Goal: Transaction & Acquisition: Purchase product/service

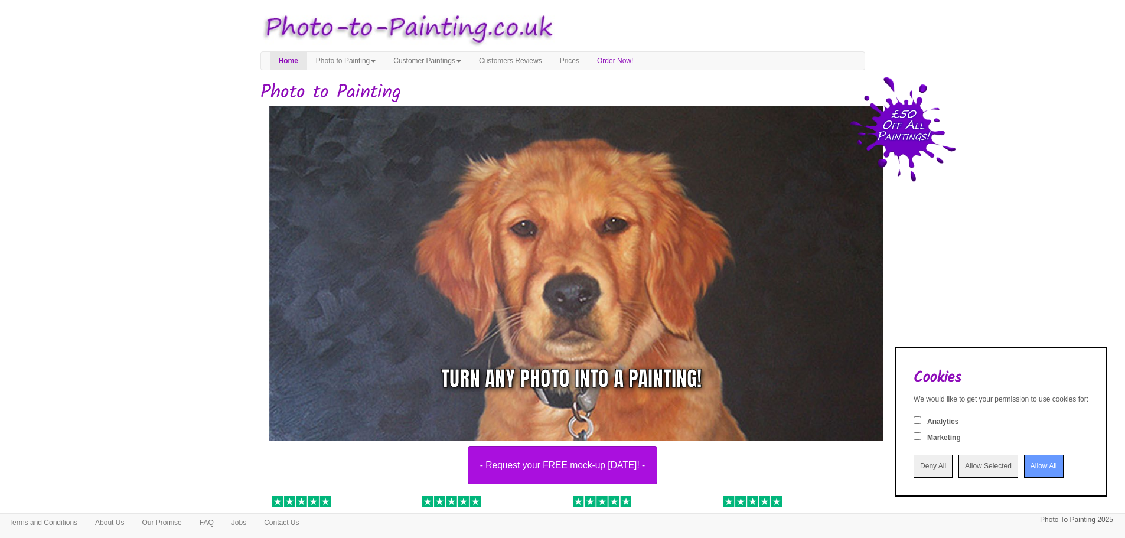
click at [984, 466] on input "Allow Selected" at bounding box center [988, 466] width 60 height 23
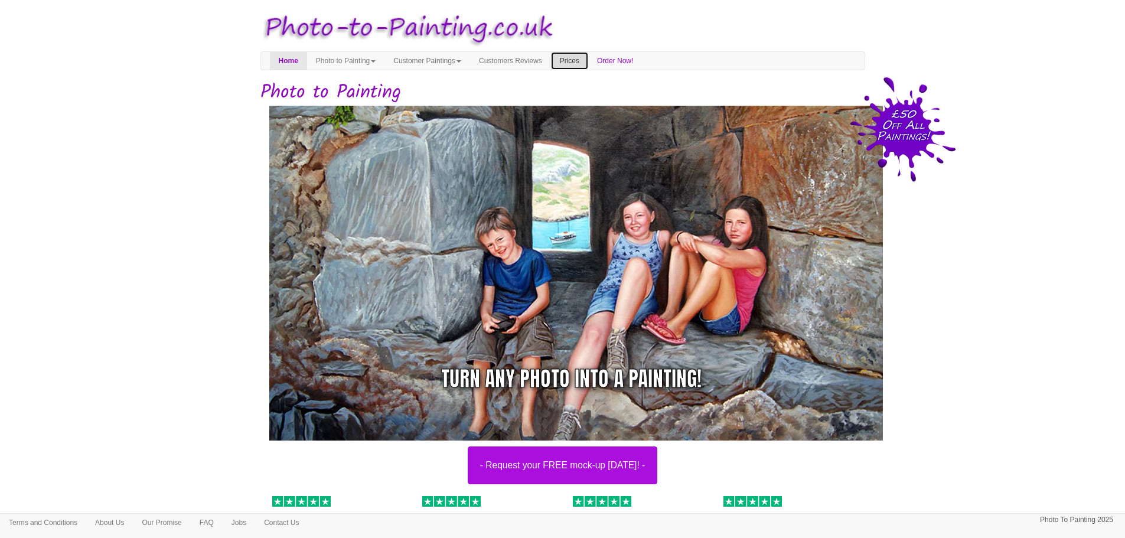
click at [588, 64] on link "Prices" at bounding box center [569, 61] width 37 height 18
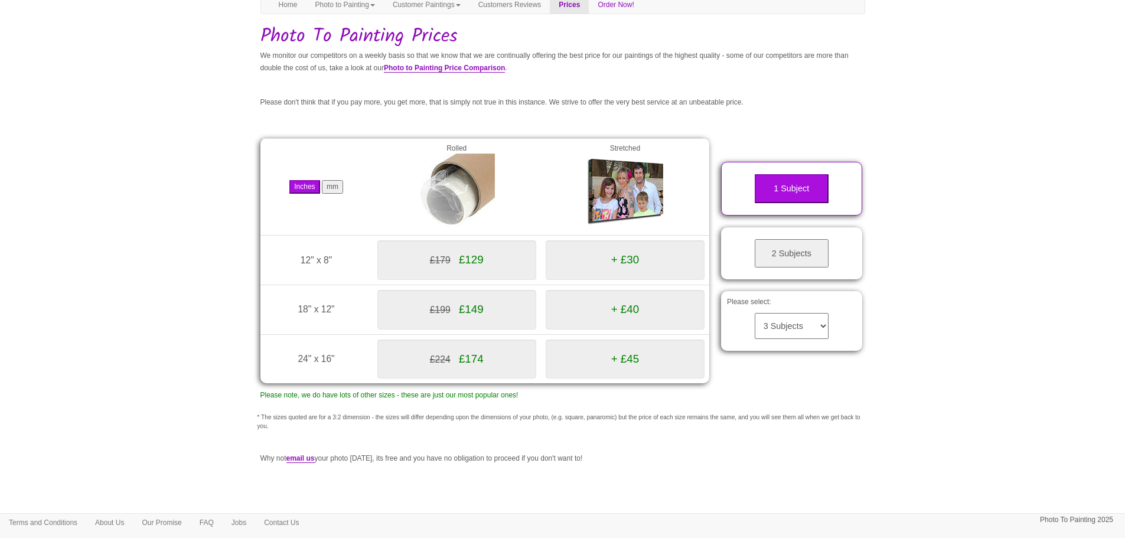
scroll to position [59, 0]
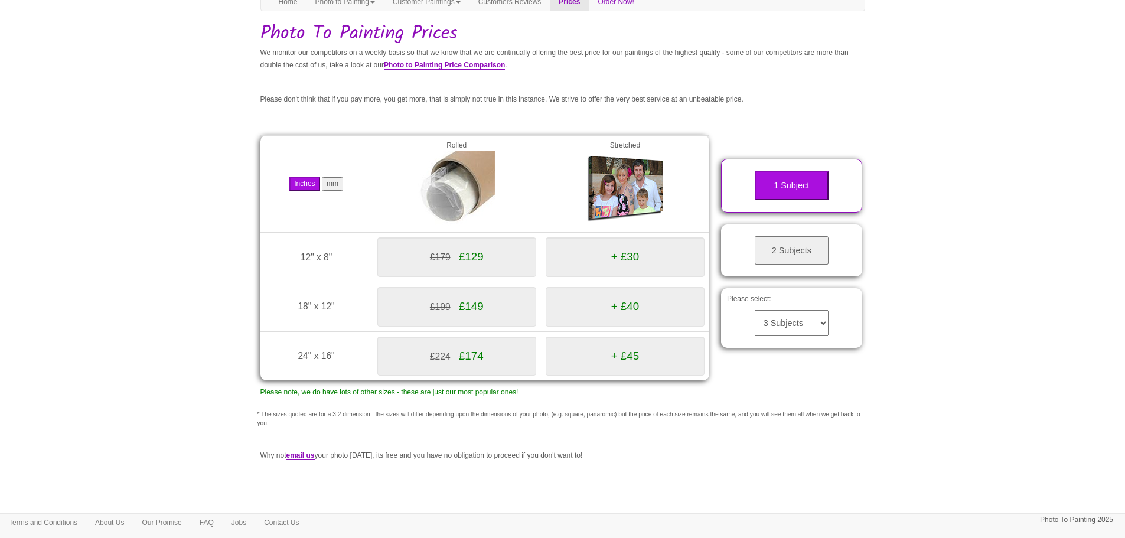
click at [791, 328] on select "3 Subjects 4 Subjects 5 Subjects 6 Subjects 7 Subjects 8 Subjects 9 Subjects 10…" at bounding box center [792, 323] width 74 height 26
select select "7"
click at [755, 310] on select "3 Subjects 4 Subjects 5 Subjects 6 Subjects 7 Subjects 8 Subjects 9 Subjects 10…" at bounding box center [792, 323] width 74 height 26
